Goal: Use online tool/utility: Utilize a website feature to perform a specific function

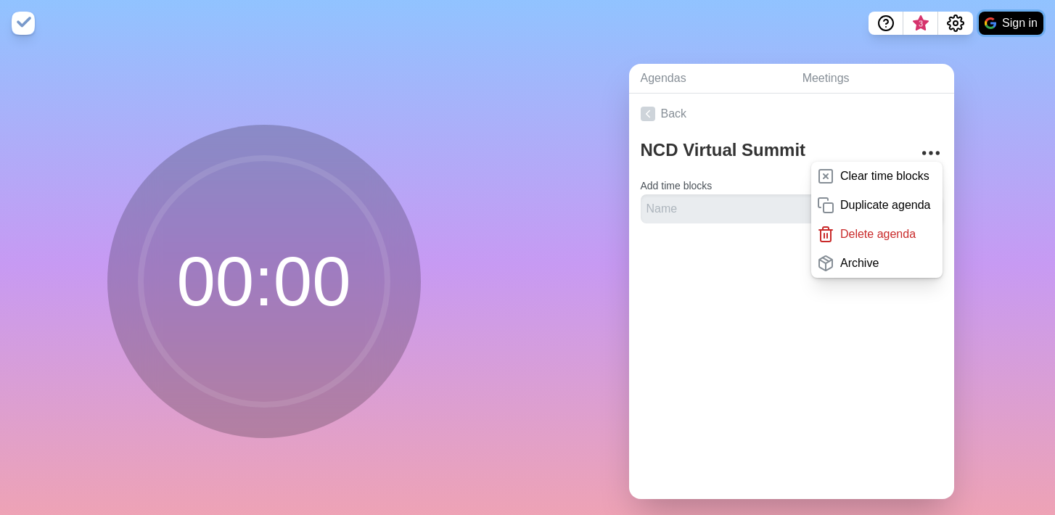
click at [1015, 25] on button "Sign in" at bounding box center [1010, 23] width 65 height 23
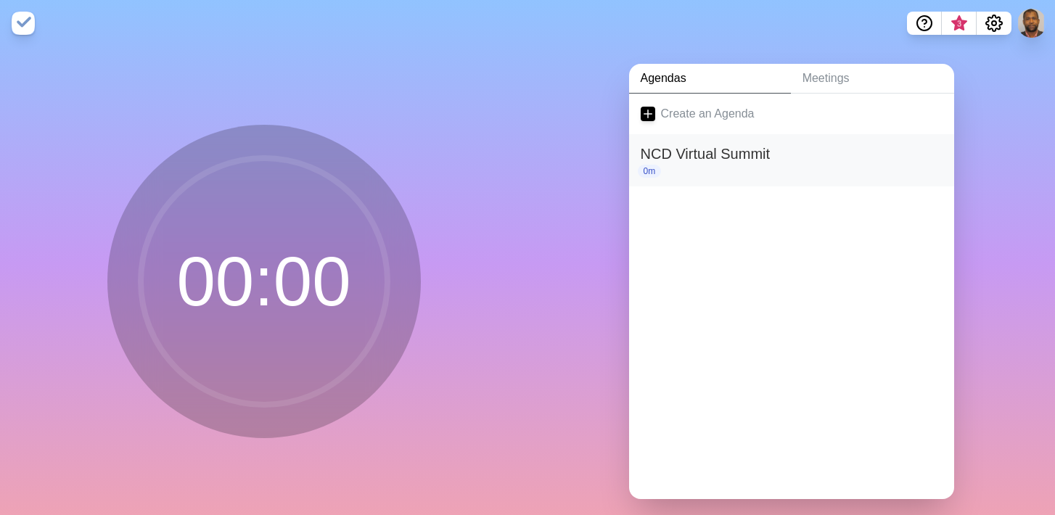
click at [649, 171] on p "0m" at bounding box center [650, 171] width 24 height 13
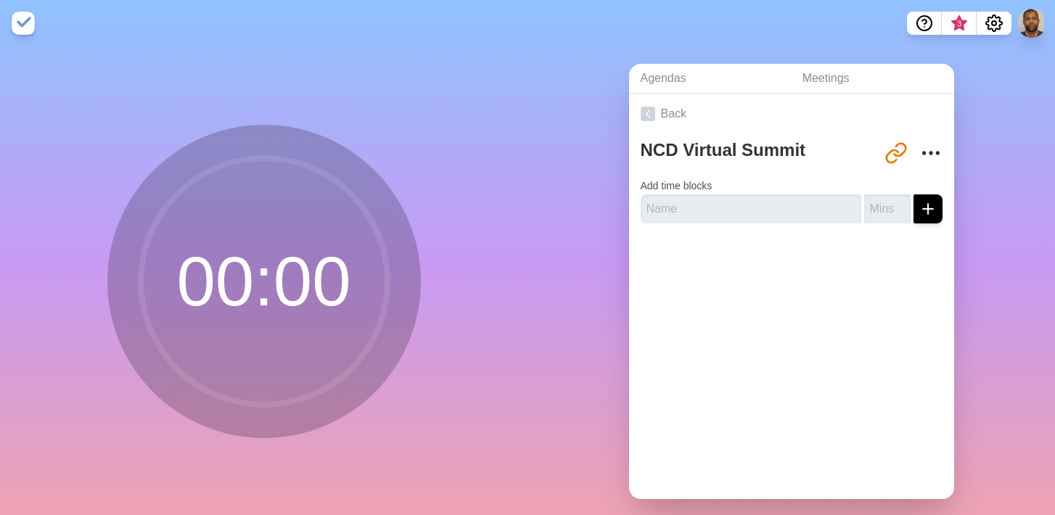
click at [339, 291] on circle at bounding box center [264, 281] width 247 height 247
click at [702, 211] on input "text" at bounding box center [750, 208] width 220 height 29
type input "Start"
click at [883, 207] on input "number" at bounding box center [887, 208] width 46 height 29
type input "30"
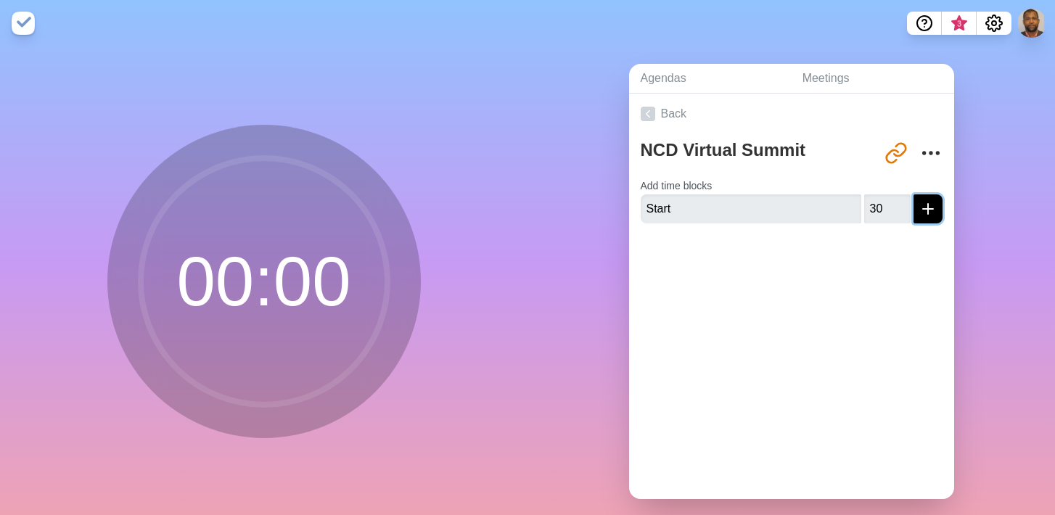
click at [930, 210] on icon "submit" at bounding box center [927, 208] width 17 height 17
